Goal: Task Accomplishment & Management: Manage account settings

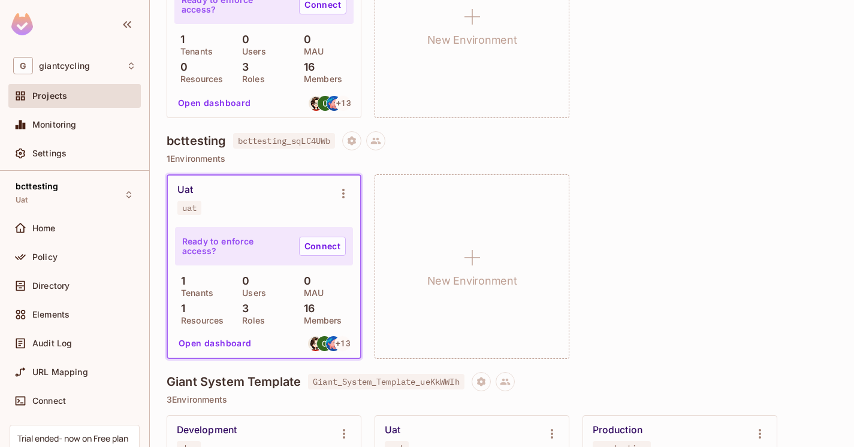
scroll to position [227, 0]
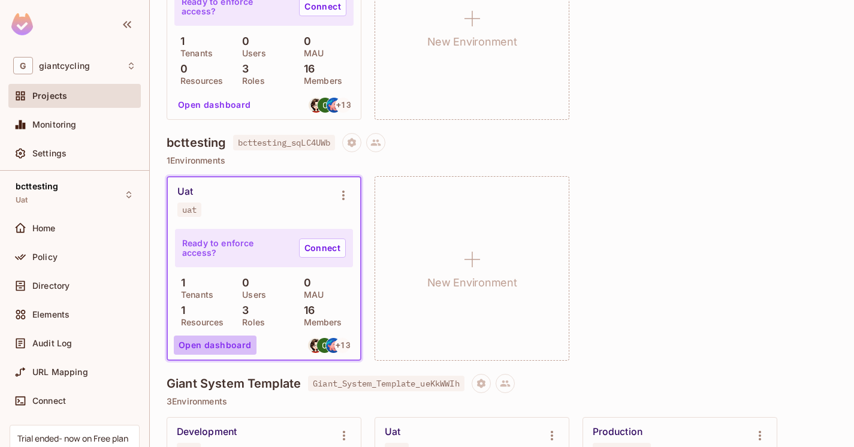
click at [219, 350] on button "Open dashboard" at bounding box center [215, 344] width 83 height 19
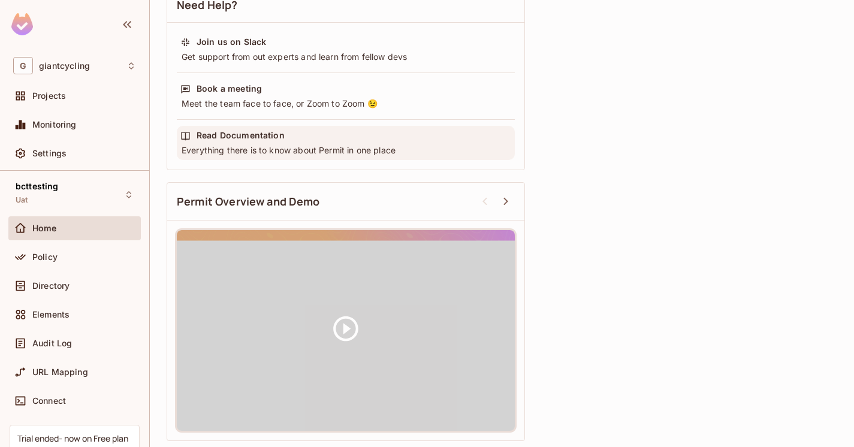
scroll to position [407, 0]
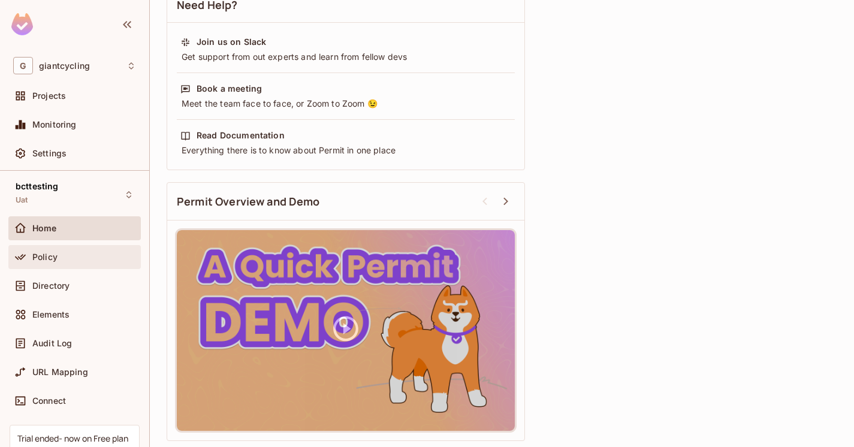
click at [56, 259] on span "Policy" at bounding box center [44, 257] width 25 height 10
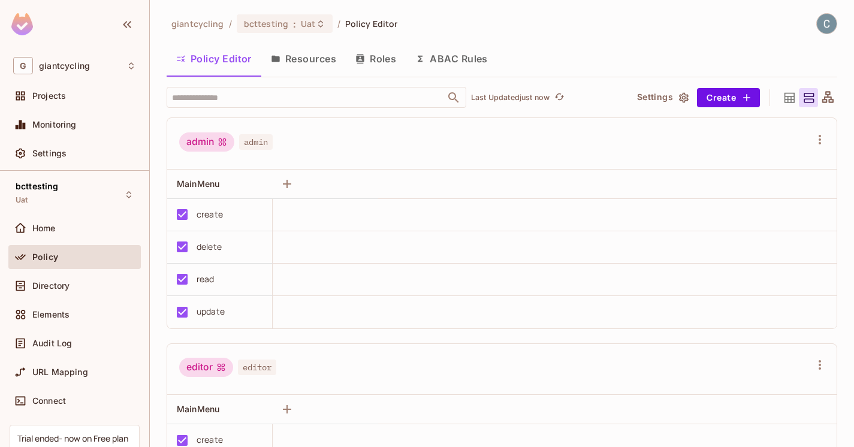
click at [300, 59] on button "Resources" at bounding box center [303, 59] width 84 height 30
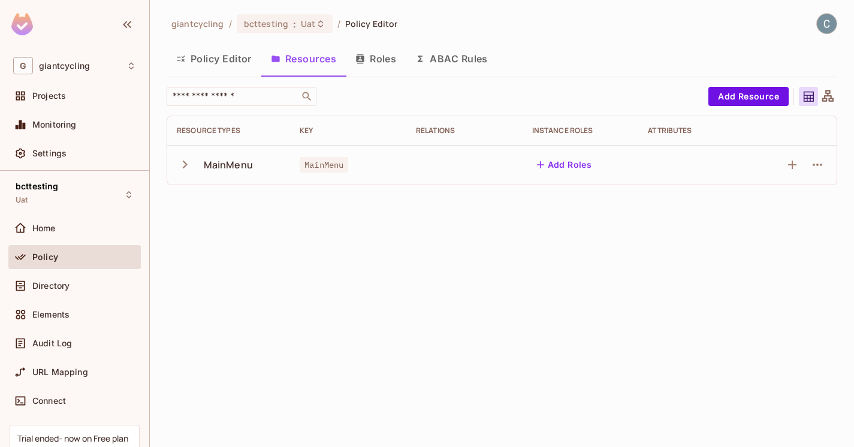
click at [183, 161] on icon "button" at bounding box center [185, 165] width 5 height 8
click at [310, 165] on span "MainMenu" at bounding box center [324, 165] width 49 height 16
copy span "MainMenu"
drag, startPoint x: 203, startPoint y: 164, endPoint x: 260, endPoint y: 168, distance: 57.1
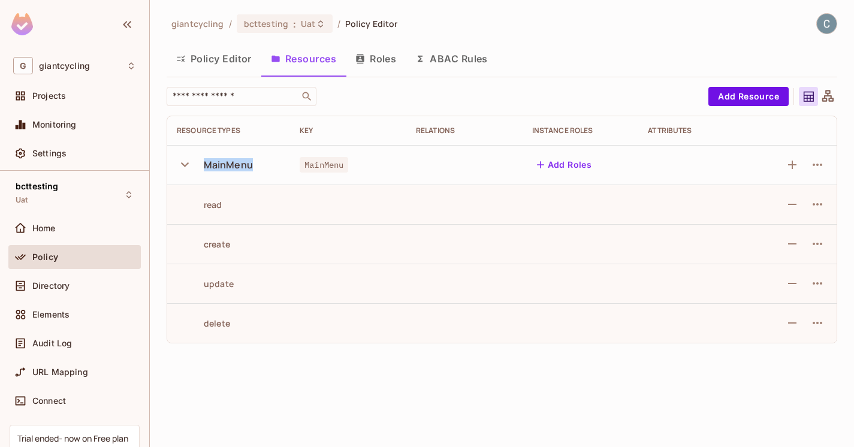
click at [260, 168] on div "MainMenu" at bounding box center [229, 164] width 104 height 25
copy div "MainMenu"
click at [214, 58] on button "Policy Editor" at bounding box center [214, 59] width 95 height 30
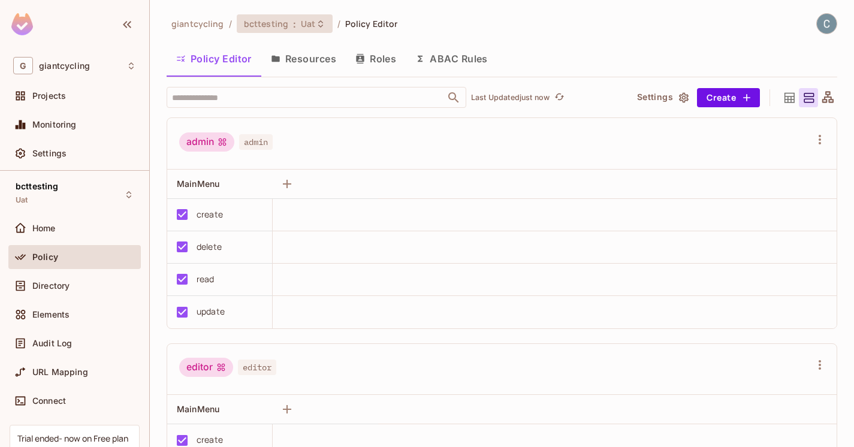
click at [319, 25] on icon at bounding box center [321, 24] width 10 height 10
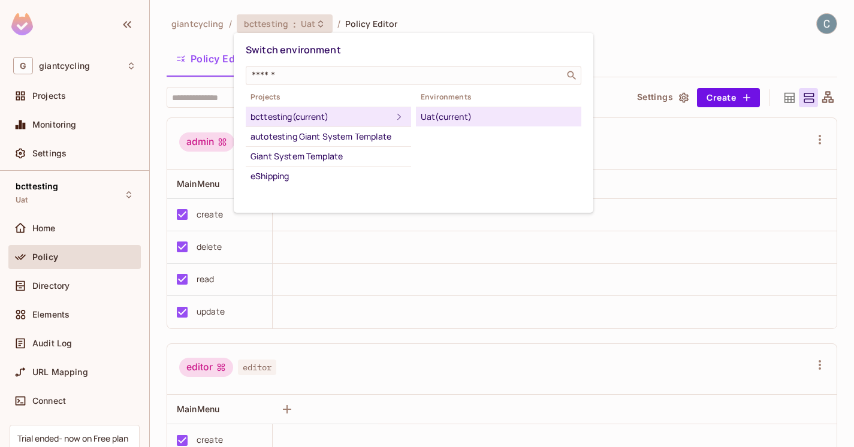
click at [590, 35] on div "Switch environment ​ Projects bcttesting (current) autotesting Giant System Tem…" at bounding box center [413, 123] width 359 height 180
click at [644, 29] on div at bounding box center [427, 223] width 854 height 447
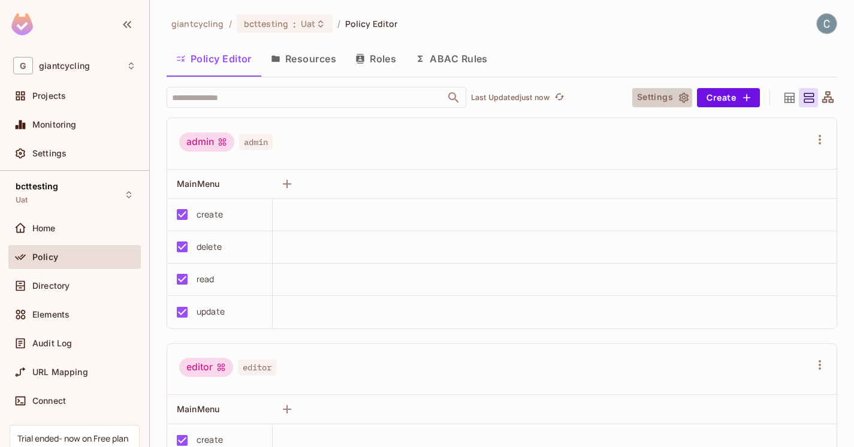
click at [680, 96] on icon "button" at bounding box center [684, 97] width 10 height 10
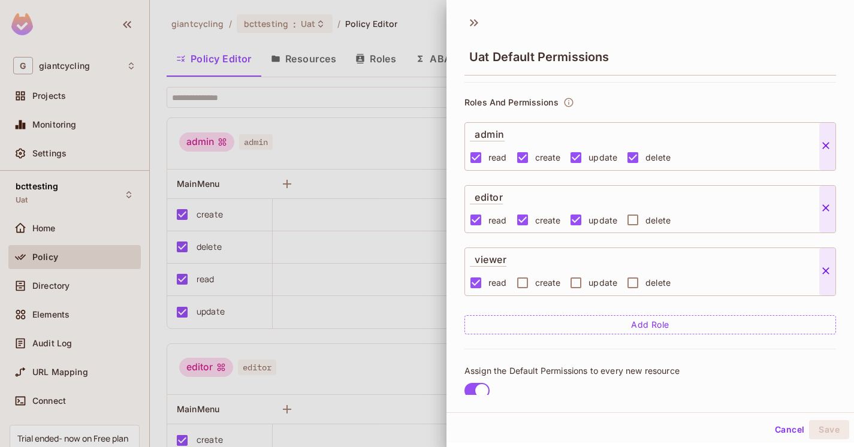
scroll to position [84, 0]
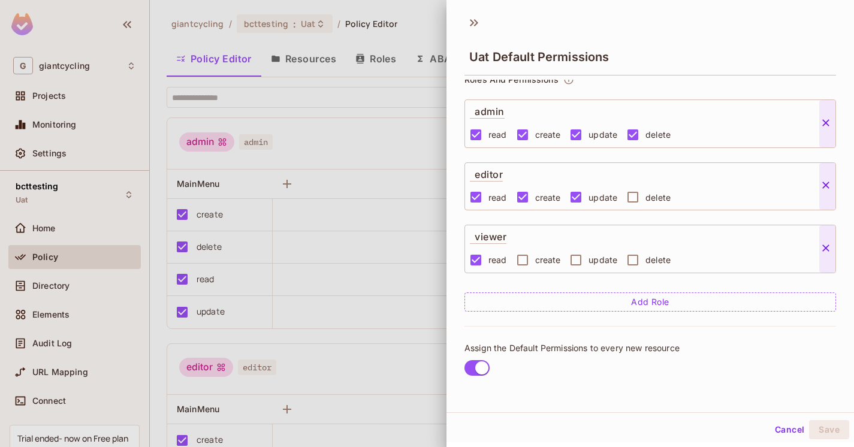
click at [415, 129] on div at bounding box center [427, 223] width 854 height 447
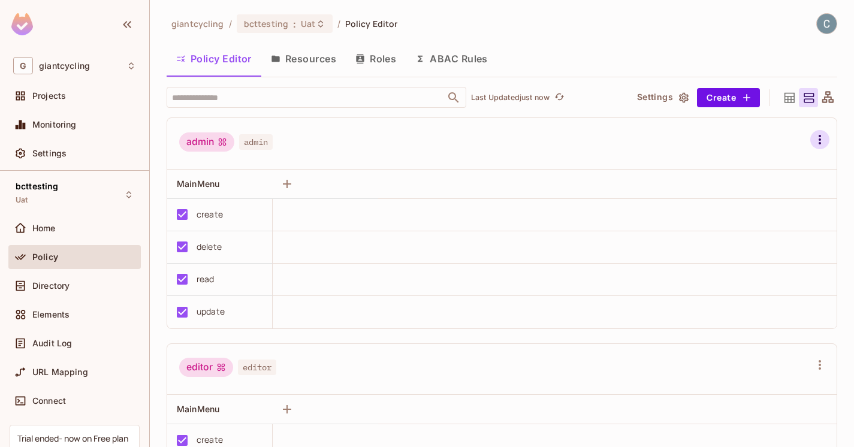
click at [820, 141] on icon "button" at bounding box center [819, 139] width 14 height 14
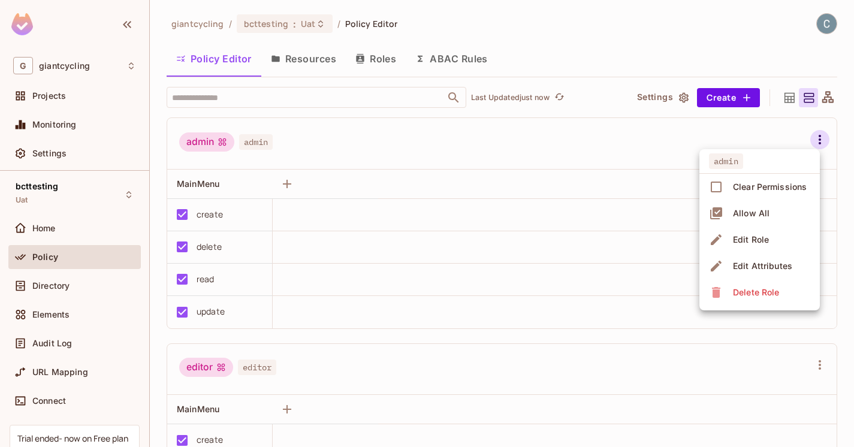
click at [374, 60] on div at bounding box center [427, 223] width 854 height 447
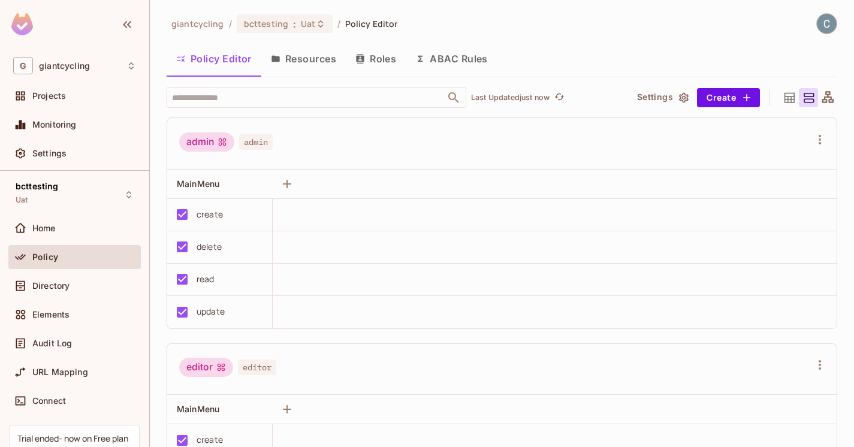
click at [374, 60] on button "Roles" at bounding box center [376, 59] width 60 height 30
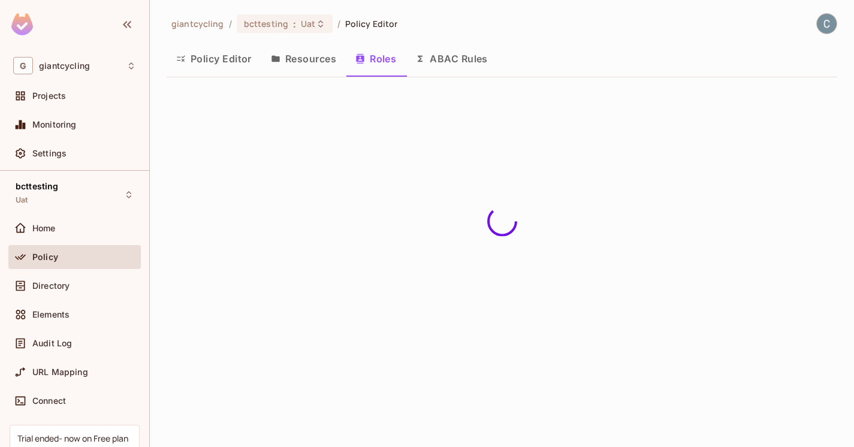
click at [296, 61] on button "Resources" at bounding box center [303, 59] width 84 height 30
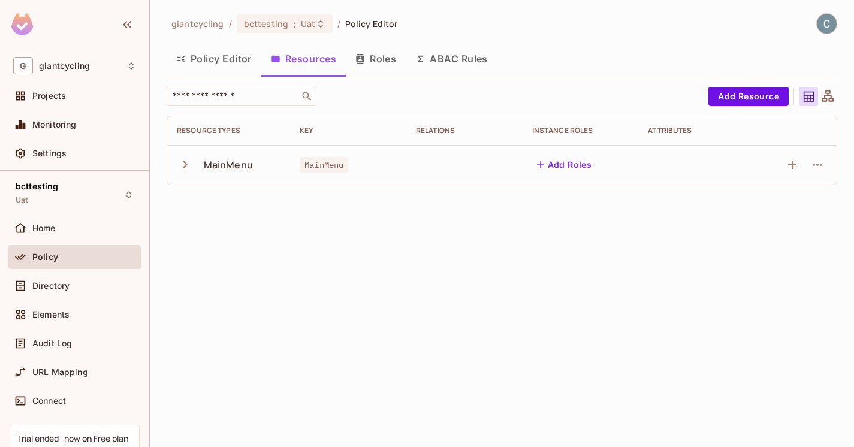
click at [227, 65] on button "Policy Editor" at bounding box center [214, 59] width 95 height 30
